Goal: Task Accomplishment & Management: Use online tool/utility

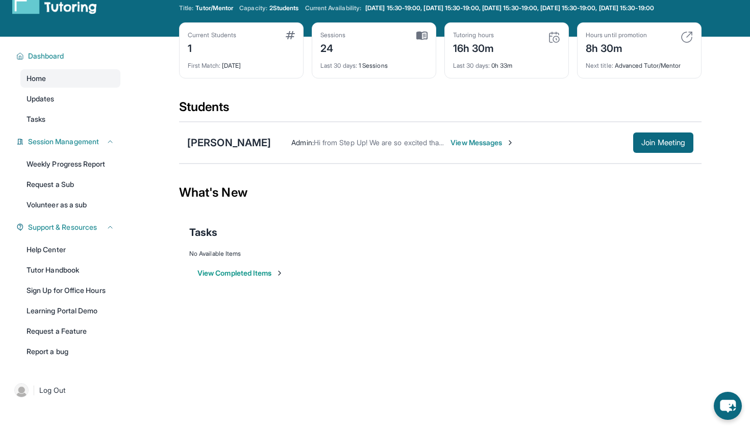
scroll to position [32, 0]
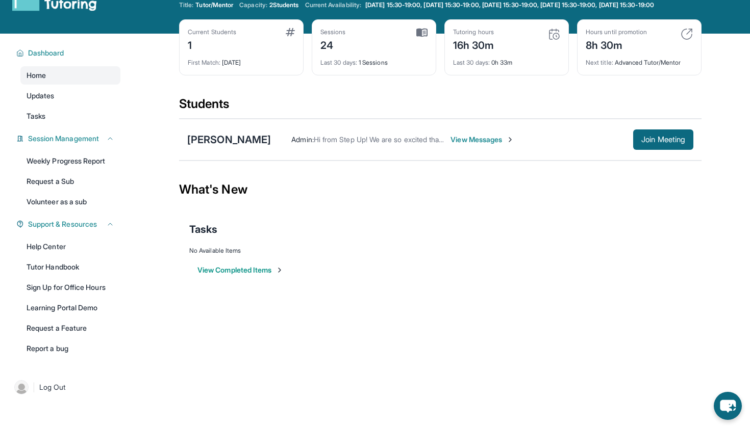
click at [667, 137] on div "[PERSON_NAME] Admin : Hi from Step Up! We are so excited that you are matched w…" at bounding box center [440, 140] width 522 height 42
click at [662, 143] on span "Join Meeting" at bounding box center [663, 140] width 44 height 6
click at [227, 147] on div "[PERSON_NAME]" at bounding box center [229, 140] width 84 height 14
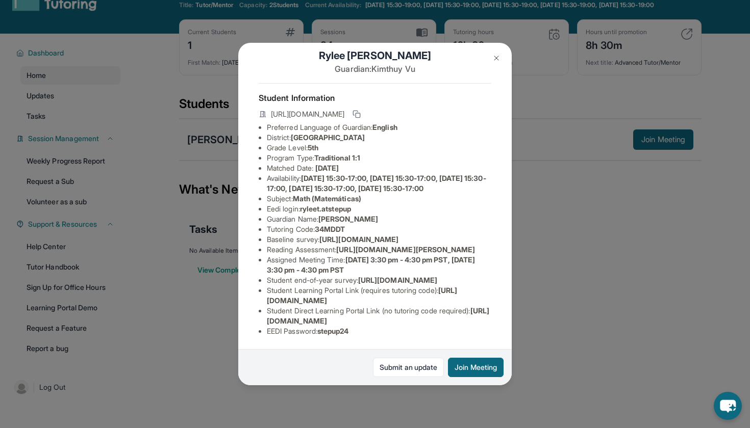
scroll to position [37, 0]
drag, startPoint x: 303, startPoint y: 197, endPoint x: 367, endPoint y: 197, distance: 63.2
click at [367, 204] on li "Eedi login : ryleet.atstepup" at bounding box center [379, 209] width 224 height 10
copy li "ryleet.atstepup"
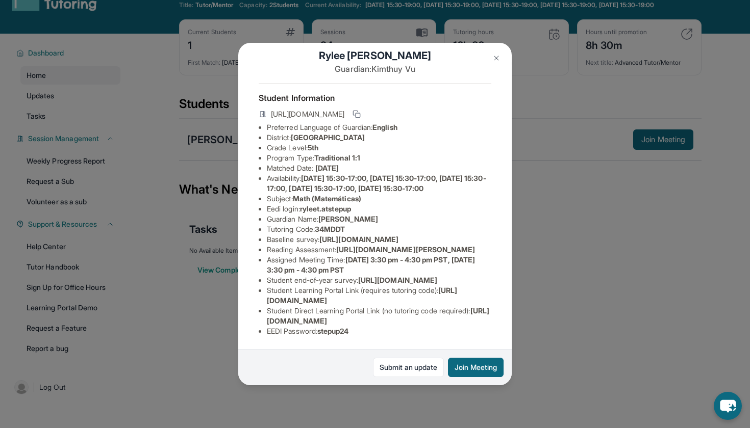
drag, startPoint x: 322, startPoint y: 331, endPoint x: 367, endPoint y: 330, distance: 44.4
click at [367, 330] on li "EEDI Password : stepup24" at bounding box center [379, 331] width 224 height 10
copy li "stepup24"
click at [385, 331] on li "EEDI Password : stepup24" at bounding box center [379, 331] width 224 height 10
click at [239, 336] on div "[PERSON_NAME] Guardian: [PERSON_NAME] Student Information [URL][DOMAIN_NAME] Pr…" at bounding box center [374, 214] width 273 height 343
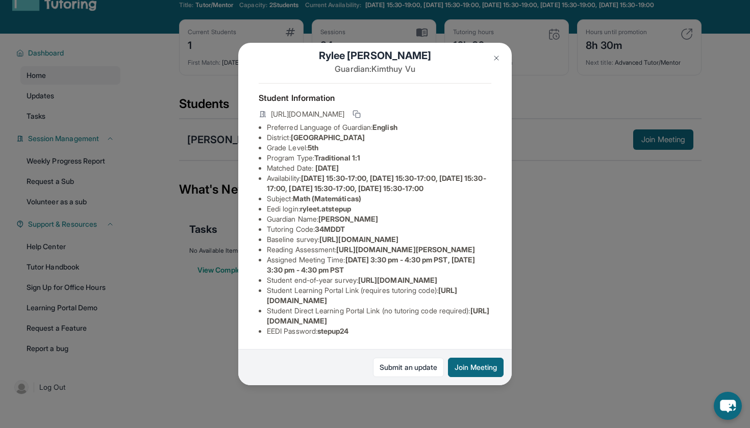
click at [208, 334] on div "[PERSON_NAME] Guardian: [PERSON_NAME] Student Information [URL][DOMAIN_NAME] Pr…" at bounding box center [375, 214] width 750 height 428
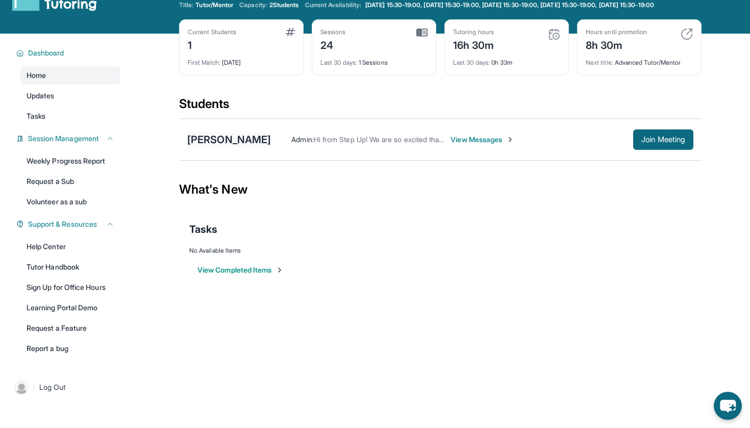
click at [225, 145] on div "[PERSON_NAME]" at bounding box center [229, 140] width 84 height 14
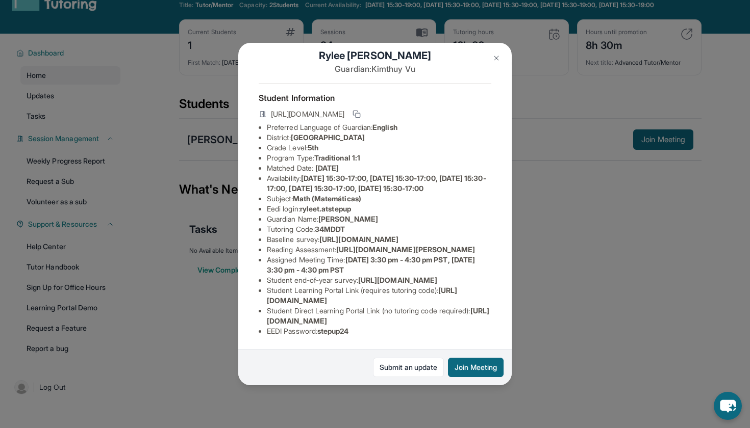
click at [319, 332] on li "EEDI Password : stepup24" at bounding box center [379, 331] width 224 height 10
drag, startPoint x: 322, startPoint y: 332, endPoint x: 377, endPoint y: 332, distance: 54.6
click at [377, 332] on li "EEDI Password : stepup24" at bounding box center [379, 331] width 224 height 10
copy li "stepup24"
drag, startPoint x: 303, startPoint y: 117, endPoint x: 371, endPoint y: 117, distance: 67.8
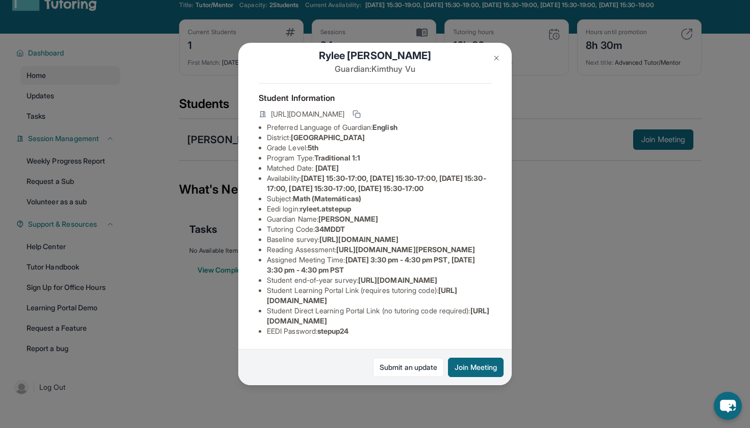
click at [371, 204] on li "Eedi login : ryleet.atstepup" at bounding box center [379, 209] width 224 height 10
copy li "ryleet.atstepup"
click at [242, 327] on div "[PERSON_NAME] Guardian: [PERSON_NAME] Student Information [URL][DOMAIN_NAME] Pr…" at bounding box center [374, 214] width 273 height 343
click at [175, 335] on div "[PERSON_NAME] Guardian: [PERSON_NAME] Student Information [URL][DOMAIN_NAME] Pr…" at bounding box center [375, 214] width 750 height 428
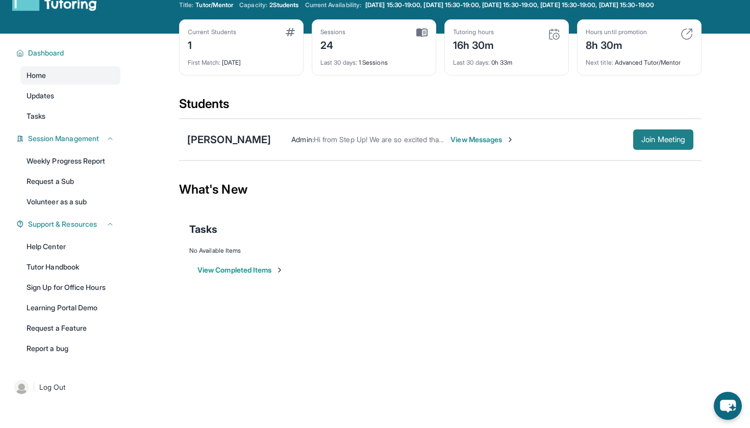
click at [656, 150] on button "Join Meeting" at bounding box center [663, 140] width 60 height 20
